Goal: Communication & Community: Answer question/provide support

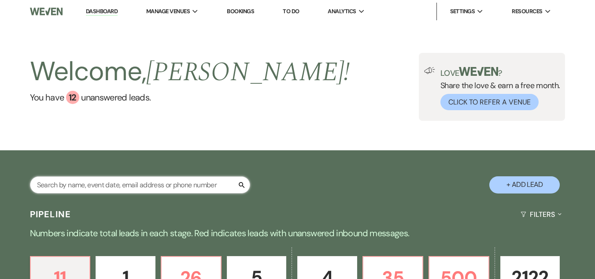
click at [155, 191] on input "text" at bounding box center [140, 184] width 220 height 17
type input "[PERSON_NAME]"
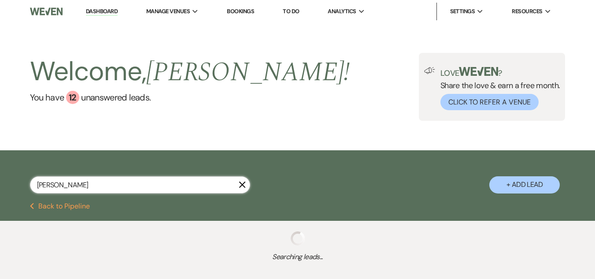
select select "6"
select select "8"
select select "5"
select select "8"
select select "5"
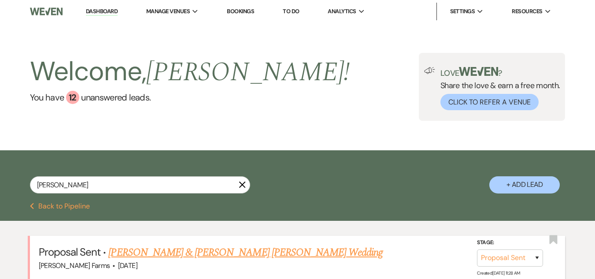
click at [164, 247] on link "[PERSON_NAME] & [PERSON_NAME] [PERSON_NAME] Wedding" at bounding box center [245, 252] width 274 height 16
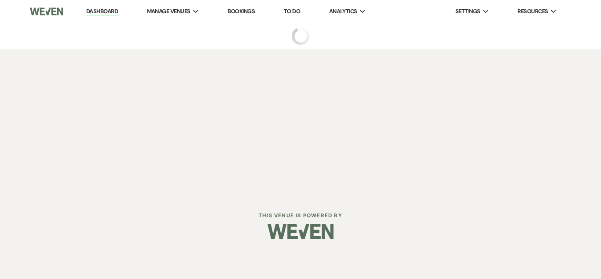
select select "6"
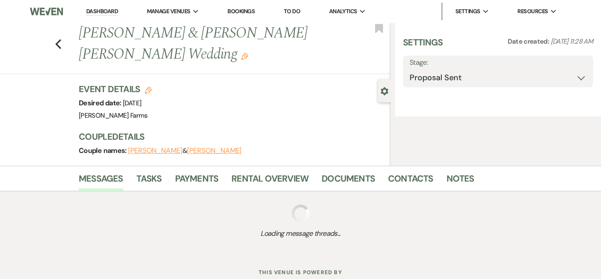
select select "5"
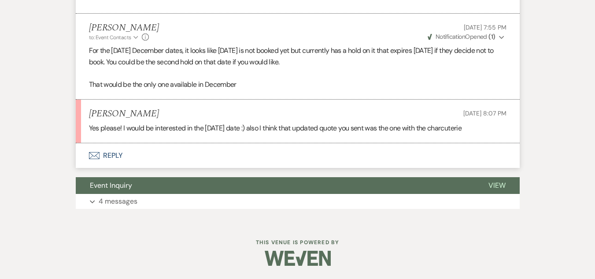
scroll to position [846, 0]
click at [112, 157] on button "Envelope Reply" at bounding box center [298, 155] width 444 height 25
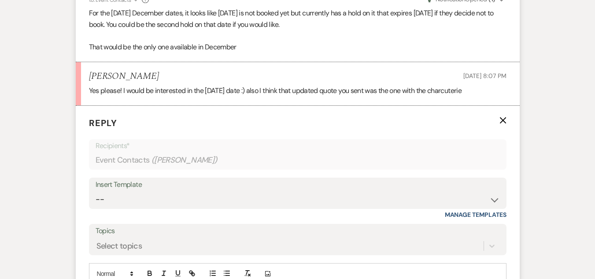
scroll to position [940, 0]
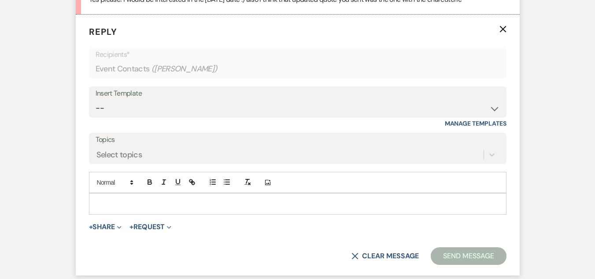
click at [135, 208] on p at bounding box center [297, 204] width 403 height 10
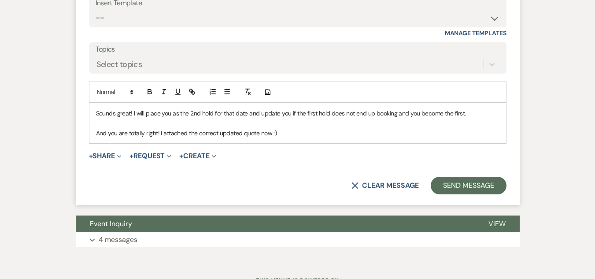
scroll to position [1058, 0]
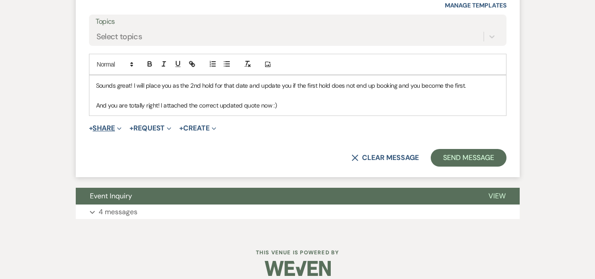
click at [121, 131] on icon "Expand" at bounding box center [119, 128] width 4 height 4
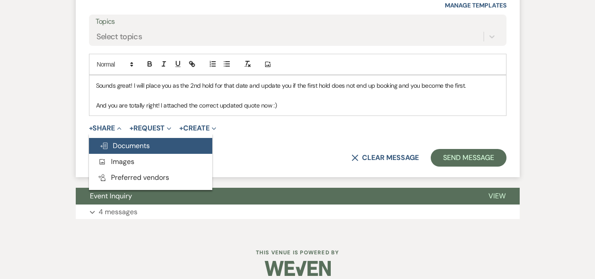
click at [123, 150] on span "Doc Upload Documents" at bounding box center [124, 145] width 50 height 9
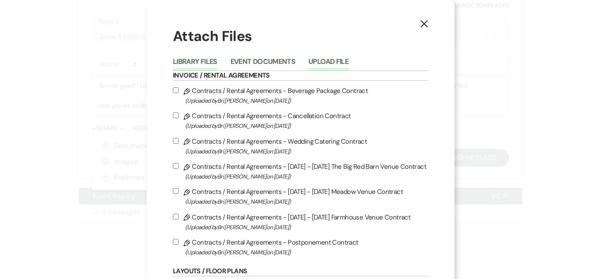
click at [322, 58] on button "Upload File" at bounding box center [329, 64] width 40 height 12
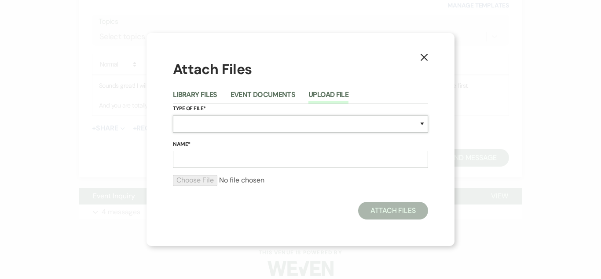
click at [214, 125] on select "Special Event Insurance Vendor Certificate of Insurance Contracts / Rental Agre…" at bounding box center [300, 123] width 255 height 17
select select "8"
click at [173, 115] on select "Special Event Insurance Vendor Certificate of Insurance Contracts / Rental Agre…" at bounding box center [300, 123] width 255 height 17
click at [190, 163] on input "Name*" at bounding box center [300, 159] width 255 height 17
type input "Meadow Wedding Quote"
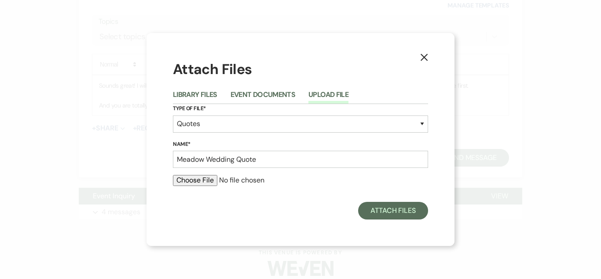
click at [204, 184] on input "file" at bounding box center [300, 180] width 255 height 11
type input "C:\fakepath\Meadow Wedding Quote- Vallenari_Kriegel (5).pdf"
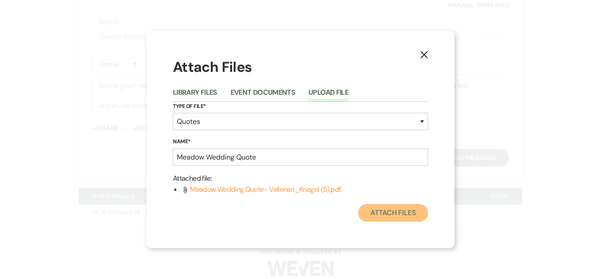
click at [387, 212] on button "Attach Files" at bounding box center [393, 213] width 70 height 18
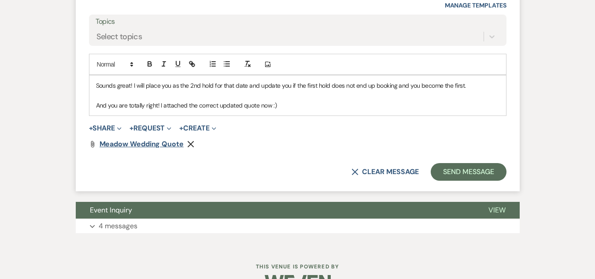
click at [116, 148] on span "Meadow Wedding Quote" at bounding box center [141, 143] width 84 height 9
click at [472, 180] on button "Send Message" at bounding box center [468, 172] width 75 height 18
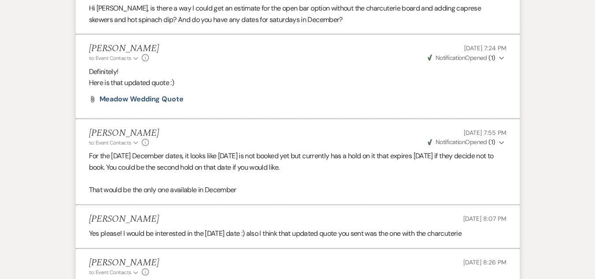
scroll to position [688, 0]
